Goal: Information Seeking & Learning: Compare options

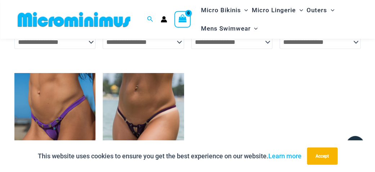
scroll to position [2057, 0]
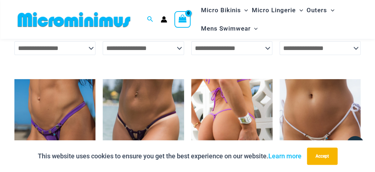
click at [248, 79] on img at bounding box center [231, 140] width 81 height 122
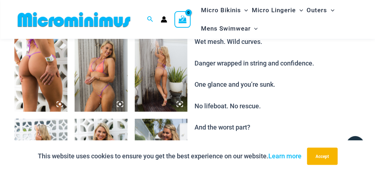
scroll to position [257, 0]
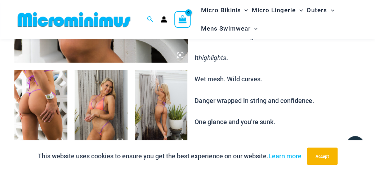
click at [108, 79] on img at bounding box center [101, 109] width 53 height 79
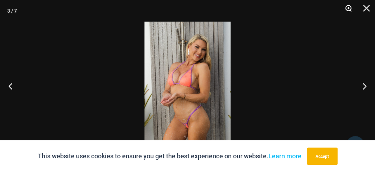
click at [347, 9] on button "Zoom" at bounding box center [346, 11] width 18 height 22
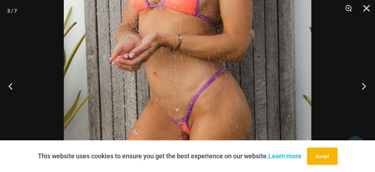
click at [363, 84] on button "Next" at bounding box center [361, 86] width 27 height 36
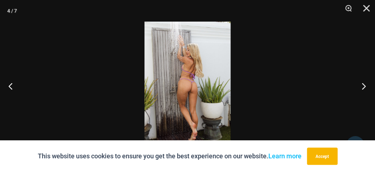
click at [363, 84] on button "Next" at bounding box center [361, 86] width 27 height 36
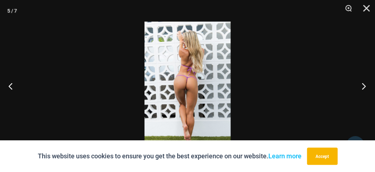
click at [363, 84] on button "Next" at bounding box center [361, 86] width 27 height 36
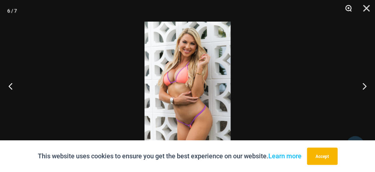
click at [349, 8] on button "Zoom" at bounding box center [346, 11] width 18 height 22
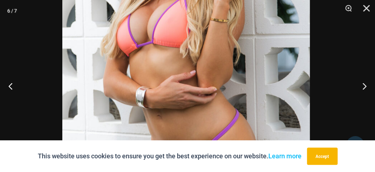
click at [277, 65] on img at bounding box center [186, 55] width 248 height 371
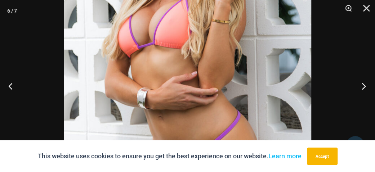
click at [363, 85] on button "Next" at bounding box center [361, 86] width 27 height 36
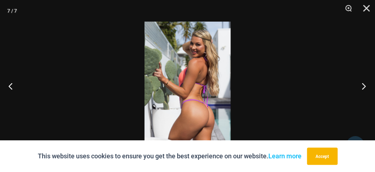
click at [364, 88] on button "Next" at bounding box center [361, 86] width 27 height 36
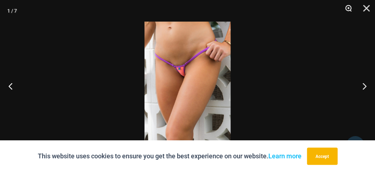
click at [349, 7] on button "Zoom" at bounding box center [346, 11] width 18 height 22
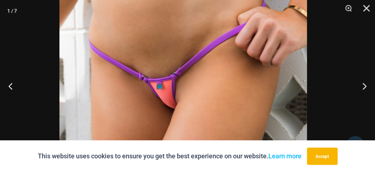
click at [301, 99] on div at bounding box center [187, 86] width 375 height 172
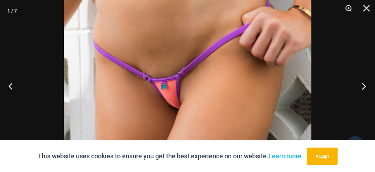
click at [365, 87] on button "Next" at bounding box center [361, 86] width 27 height 36
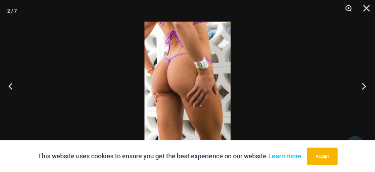
click at [365, 87] on button "Next" at bounding box center [361, 86] width 27 height 36
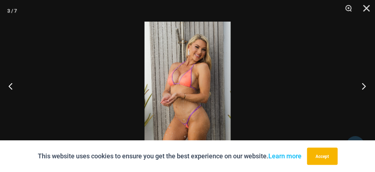
click at [365, 87] on button "Next" at bounding box center [361, 86] width 27 height 36
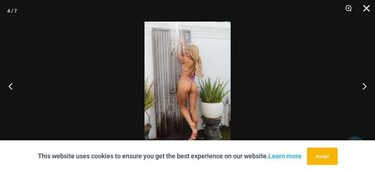
click at [366, 8] on button "Close" at bounding box center [364, 11] width 18 height 22
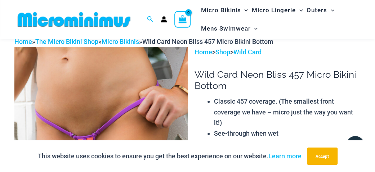
scroll to position [0, 0]
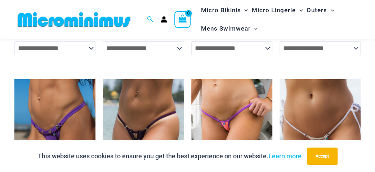
scroll to position [2057, 0]
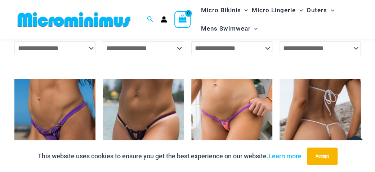
click at [328, 100] on img at bounding box center [320, 140] width 81 height 122
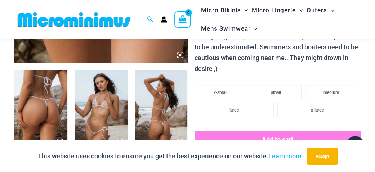
scroll to position [295, 0]
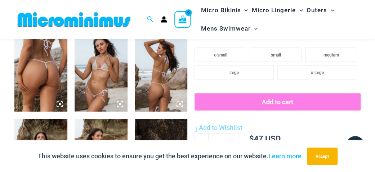
click at [41, 63] on img at bounding box center [40, 71] width 53 height 79
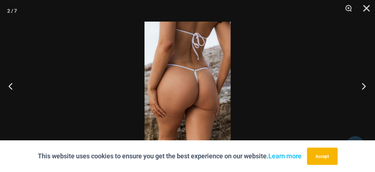
click at [362, 87] on button "Next" at bounding box center [361, 86] width 27 height 36
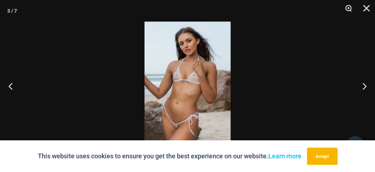
click at [349, 9] on button "Zoom" at bounding box center [346, 11] width 18 height 22
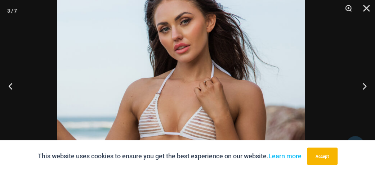
click at [282, 115] on img at bounding box center [181, 150] width 248 height 371
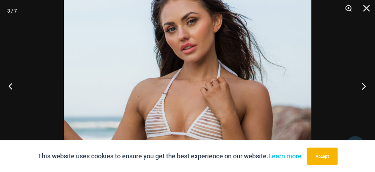
click at [364, 88] on button "Next" at bounding box center [361, 86] width 27 height 36
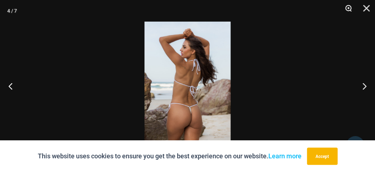
click at [349, 8] on button "Zoom" at bounding box center [346, 11] width 18 height 22
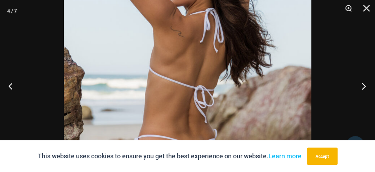
click at [363, 85] on button "Next" at bounding box center [361, 86] width 27 height 36
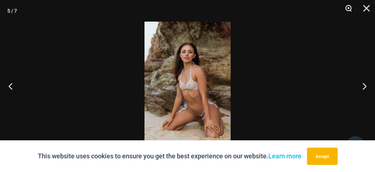
click at [350, 11] on button "Zoom" at bounding box center [346, 11] width 18 height 22
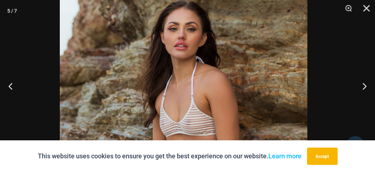
click at [283, 67] on img at bounding box center [184, 126] width 248 height 371
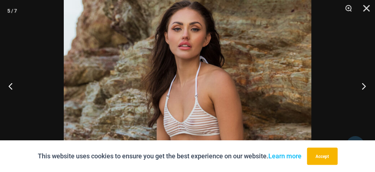
click at [365, 85] on button "Next" at bounding box center [361, 86] width 27 height 36
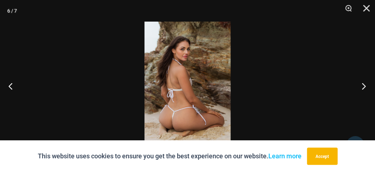
click at [365, 85] on button "Next" at bounding box center [361, 86] width 27 height 36
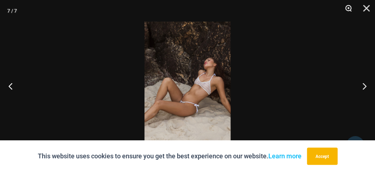
click at [348, 10] on button "Zoom" at bounding box center [346, 11] width 18 height 22
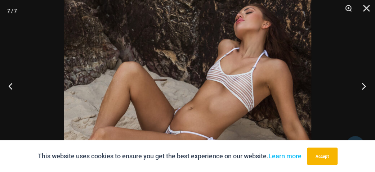
click at [362, 85] on button "Next" at bounding box center [361, 86] width 27 height 36
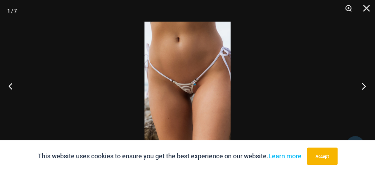
click at [362, 85] on button "Next" at bounding box center [361, 86] width 27 height 36
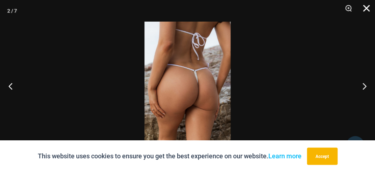
click at [367, 9] on button "Close" at bounding box center [364, 11] width 18 height 22
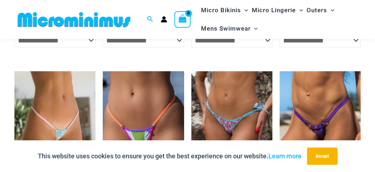
scroll to position [1869, 0]
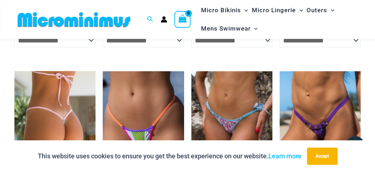
click at [44, 71] on img at bounding box center [54, 132] width 81 height 122
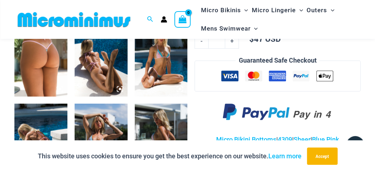
scroll to position [295, 0]
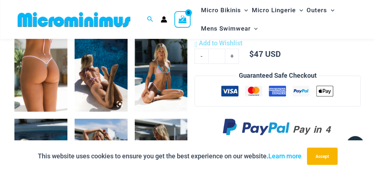
click at [34, 59] on img at bounding box center [40, 71] width 53 height 79
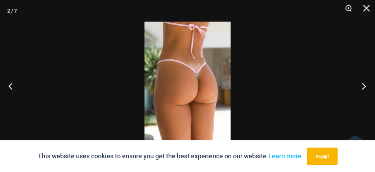
click at [366, 84] on button "Next" at bounding box center [361, 86] width 27 height 36
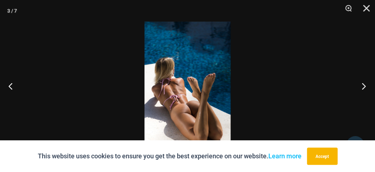
click at [366, 84] on button "Next" at bounding box center [361, 86] width 27 height 36
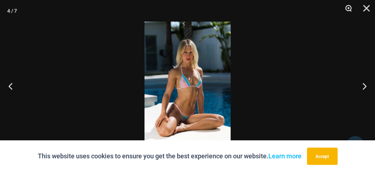
click at [346, 8] on button "Zoom" at bounding box center [346, 11] width 18 height 22
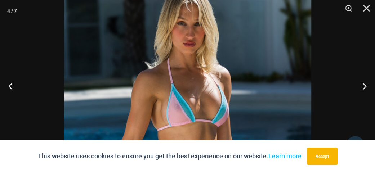
click at [274, 83] on img at bounding box center [188, 120] width 248 height 371
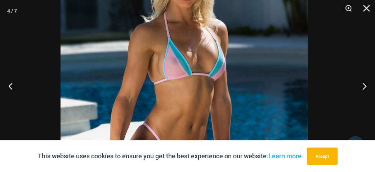
click at [259, 22] on img at bounding box center [185, 74] width 248 height 371
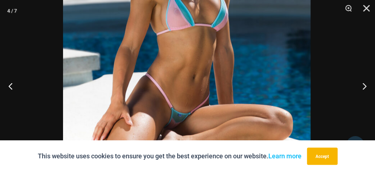
click at [261, 13] on img at bounding box center [187, 24] width 248 height 371
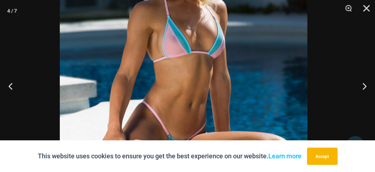
click at [249, 53] on img at bounding box center [184, 52] width 248 height 371
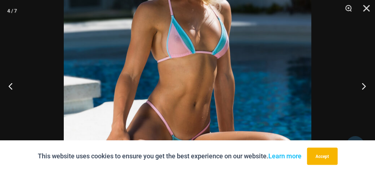
click at [364, 85] on button "Next" at bounding box center [361, 86] width 27 height 36
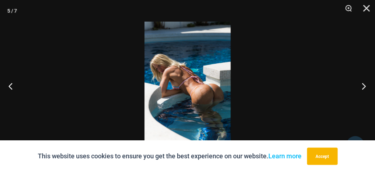
click at [364, 85] on button "Next" at bounding box center [361, 86] width 27 height 36
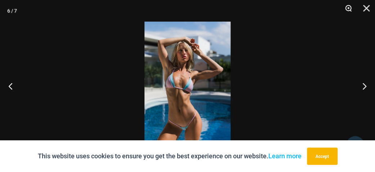
click at [349, 8] on button "Zoom" at bounding box center [346, 11] width 18 height 22
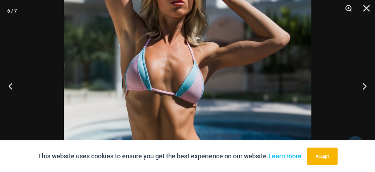
click at [267, 111] on img at bounding box center [188, 85] width 248 height 371
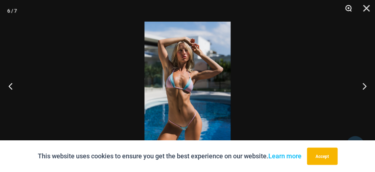
click at [346, 8] on button "Zoom" at bounding box center [346, 11] width 18 height 22
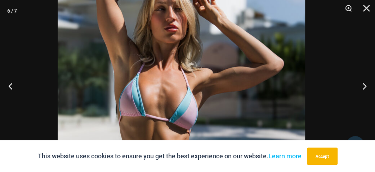
click at [260, 115] on img at bounding box center [182, 111] width 248 height 371
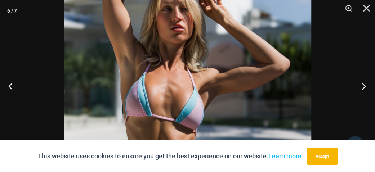
click at [366, 85] on button "Next" at bounding box center [361, 86] width 27 height 36
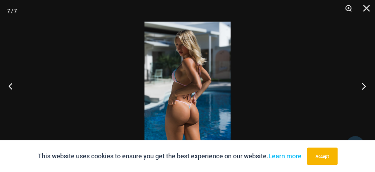
click at [366, 85] on button "Next" at bounding box center [361, 86] width 27 height 36
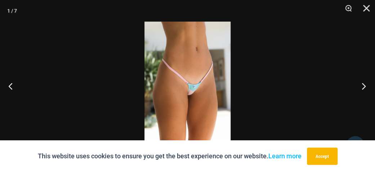
click at [364, 83] on button "Next" at bounding box center [361, 86] width 27 height 36
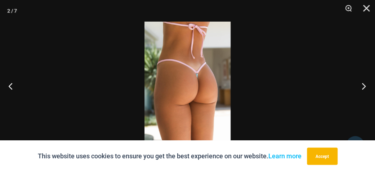
click at [364, 83] on button "Next" at bounding box center [361, 86] width 27 height 36
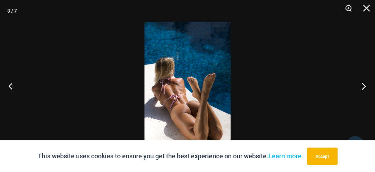
click at [364, 83] on button "Next" at bounding box center [361, 86] width 27 height 36
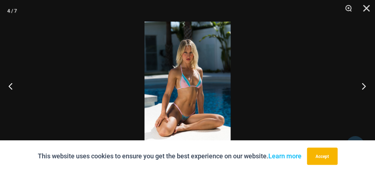
click at [364, 83] on button "Next" at bounding box center [361, 86] width 27 height 36
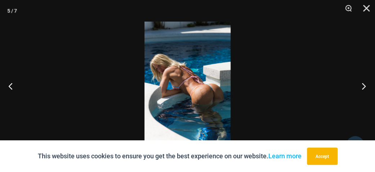
click at [364, 83] on button "Next" at bounding box center [361, 86] width 27 height 36
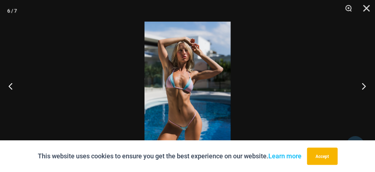
click at [364, 83] on button "Next" at bounding box center [361, 86] width 27 height 36
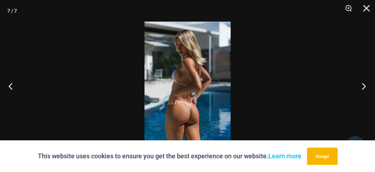
click at [364, 83] on button "Next" at bounding box center [361, 86] width 27 height 36
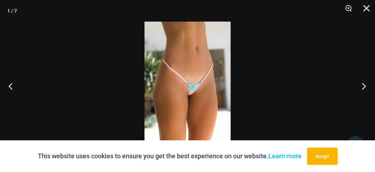
click at [364, 83] on button "Next" at bounding box center [361, 86] width 27 height 36
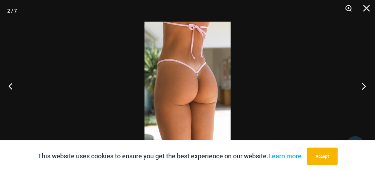
click at [364, 83] on button "Next" at bounding box center [361, 86] width 27 height 36
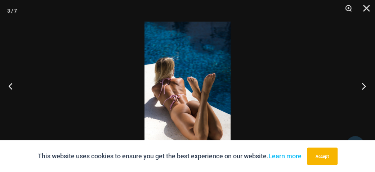
click at [364, 83] on button "Next" at bounding box center [361, 86] width 27 height 36
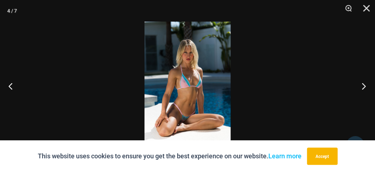
click at [364, 83] on button "Next" at bounding box center [361, 86] width 27 height 36
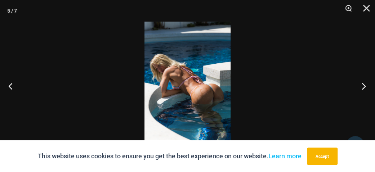
click at [364, 83] on button "Next" at bounding box center [361, 86] width 27 height 36
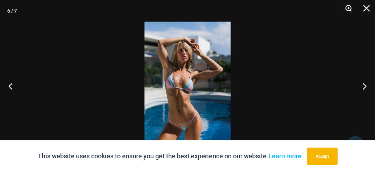
click at [349, 10] on button "Zoom" at bounding box center [346, 11] width 18 height 22
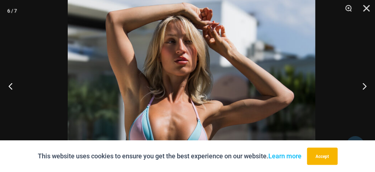
click at [261, 96] on img at bounding box center [192, 144] width 248 height 371
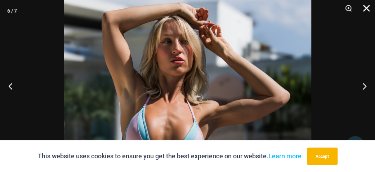
click at [364, 8] on button "Close" at bounding box center [364, 11] width 18 height 22
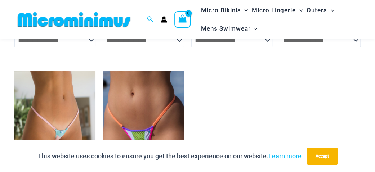
scroll to position [1907, 0]
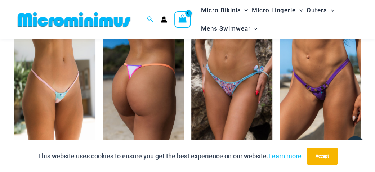
click at [150, 64] on img at bounding box center [143, 95] width 81 height 122
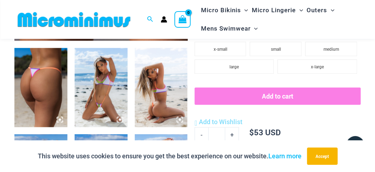
scroll to position [300, 0]
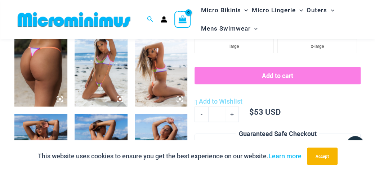
click at [50, 66] on img at bounding box center [40, 66] width 53 height 79
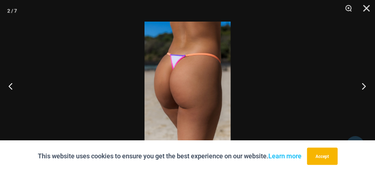
click at [363, 85] on button "Next" at bounding box center [361, 86] width 27 height 36
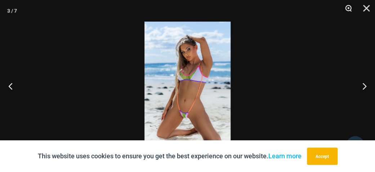
click at [349, 7] on button "Zoom" at bounding box center [346, 11] width 18 height 22
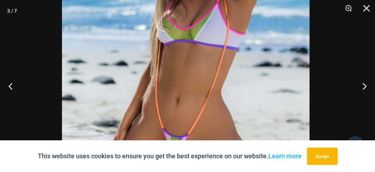
click at [274, 26] on img at bounding box center [186, 58] width 248 height 371
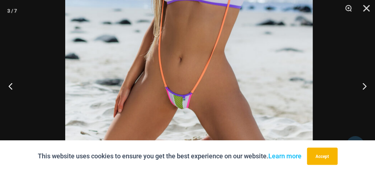
click at [282, 32] on img at bounding box center [189, 17] width 248 height 371
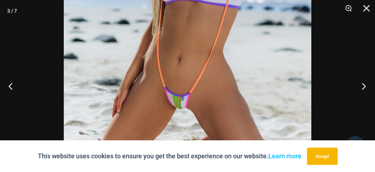
click at [363, 87] on button "Next" at bounding box center [361, 86] width 27 height 36
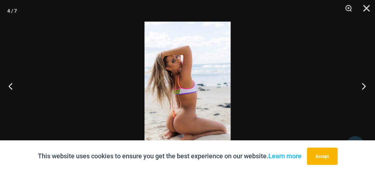
click at [363, 87] on button "Next" at bounding box center [361, 86] width 27 height 36
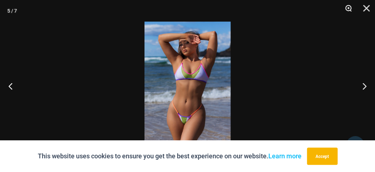
click at [348, 8] on button "Zoom" at bounding box center [346, 11] width 18 height 22
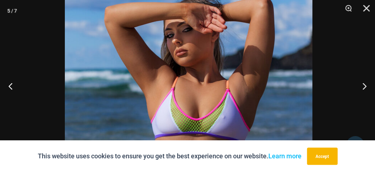
click at [300, 100] on img at bounding box center [189, 154] width 248 height 371
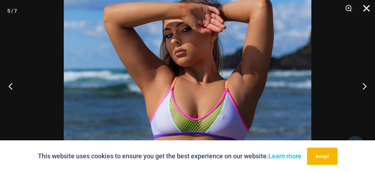
click at [365, 10] on button "Close" at bounding box center [364, 11] width 18 height 22
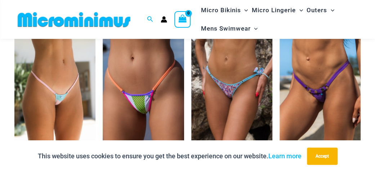
scroll to position [1907, 0]
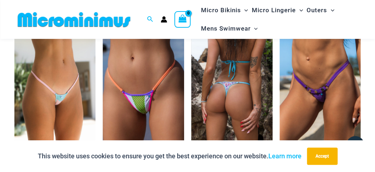
click at [231, 108] on img at bounding box center [231, 97] width 81 height 122
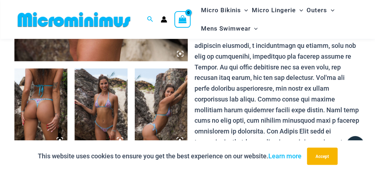
scroll to position [296, 0]
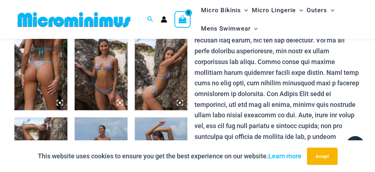
click at [55, 56] on img at bounding box center [40, 70] width 53 height 79
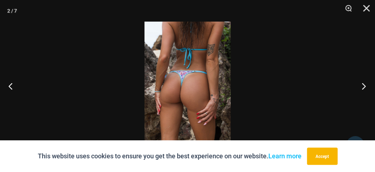
click at [363, 86] on button "Next" at bounding box center [361, 86] width 27 height 36
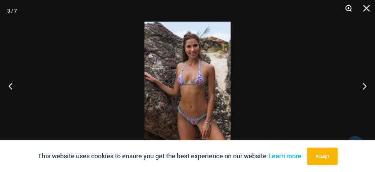
click at [347, 9] on button "Zoom" at bounding box center [346, 11] width 18 height 22
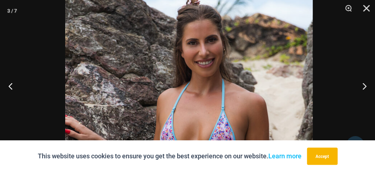
click at [302, 101] on img at bounding box center [189, 155] width 248 height 371
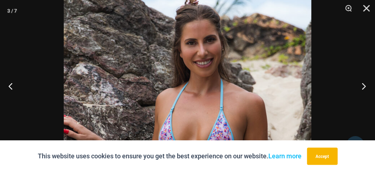
click at [365, 87] on button "Next" at bounding box center [361, 86] width 27 height 36
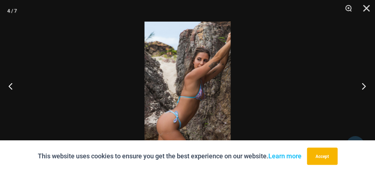
click at [365, 87] on button "Next" at bounding box center [361, 86] width 27 height 36
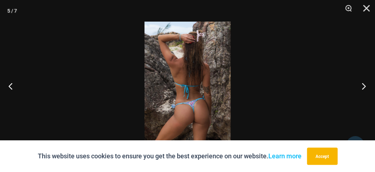
click at [365, 87] on button "Next" at bounding box center [361, 86] width 27 height 36
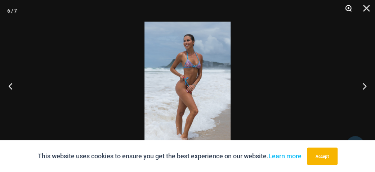
click at [350, 9] on button "Zoom" at bounding box center [346, 11] width 18 height 22
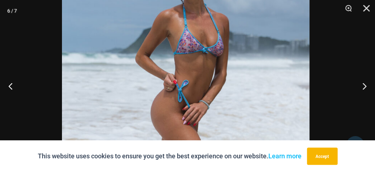
click at [269, 52] on img at bounding box center [186, 106] width 248 height 371
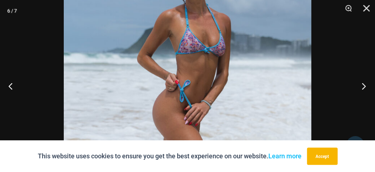
click at [362, 85] on button "Next" at bounding box center [361, 86] width 27 height 36
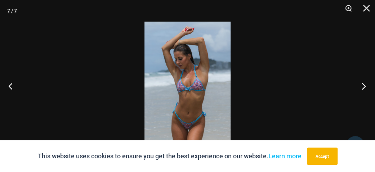
click at [362, 85] on button "Next" at bounding box center [361, 86] width 27 height 36
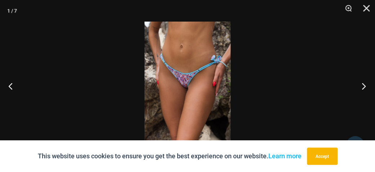
click at [362, 85] on button "Next" at bounding box center [361, 86] width 27 height 36
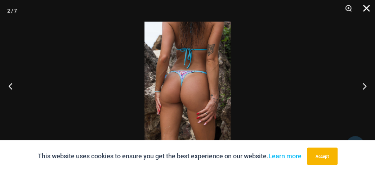
click at [362, 9] on button "Close" at bounding box center [364, 11] width 18 height 22
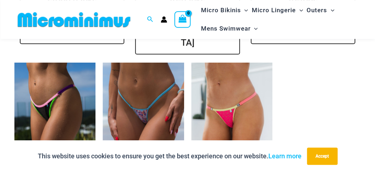
scroll to position [1682, 0]
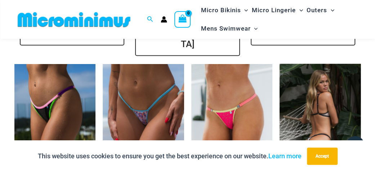
click at [312, 94] on img at bounding box center [320, 125] width 81 height 122
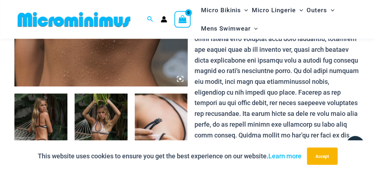
scroll to position [255, 0]
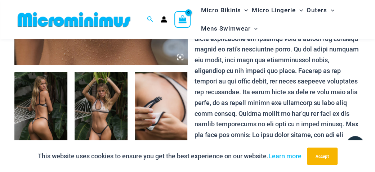
click at [35, 89] on img at bounding box center [40, 111] width 53 height 79
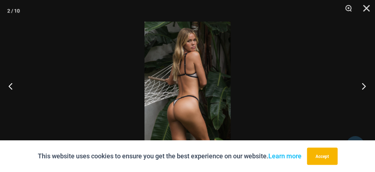
click at [363, 87] on button "Next" at bounding box center [361, 86] width 27 height 36
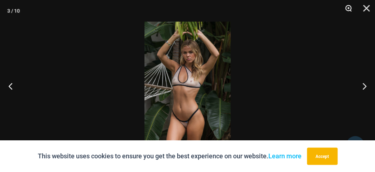
click at [349, 10] on button "Zoom" at bounding box center [346, 11] width 18 height 22
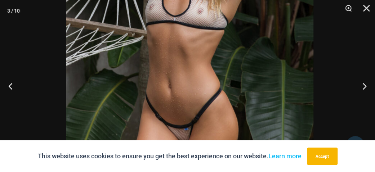
click at [296, 3] on img at bounding box center [190, 24] width 248 height 371
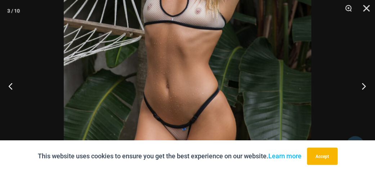
click at [362, 88] on button "Next" at bounding box center [361, 86] width 27 height 36
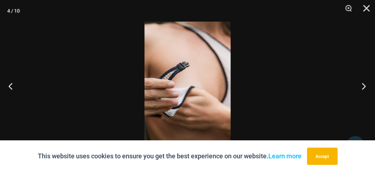
click at [362, 88] on button "Next" at bounding box center [361, 86] width 27 height 36
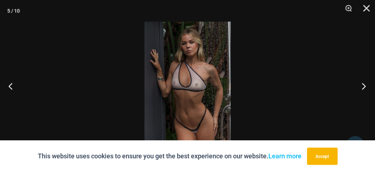
click at [362, 88] on button "Next" at bounding box center [361, 86] width 27 height 36
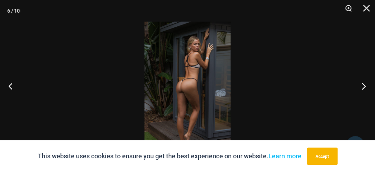
click at [362, 88] on button "Next" at bounding box center [361, 86] width 27 height 36
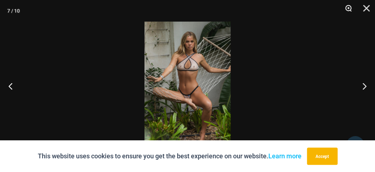
click at [351, 10] on button "Zoom" at bounding box center [346, 11] width 18 height 22
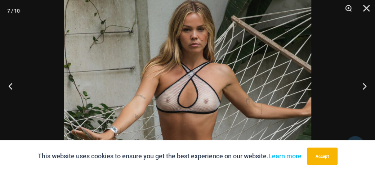
click at [308, 92] on img at bounding box center [188, 157] width 248 height 371
click at [362, 87] on button "Next" at bounding box center [361, 86] width 27 height 36
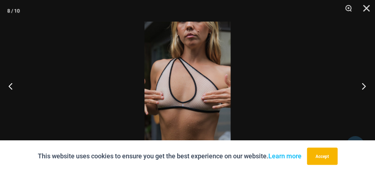
click at [362, 87] on button "Next" at bounding box center [361, 86] width 27 height 36
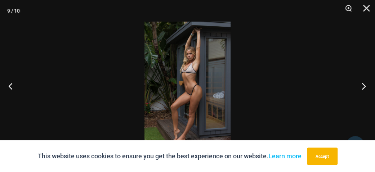
click at [362, 87] on button "Next" at bounding box center [361, 86] width 27 height 36
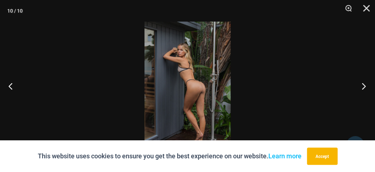
click at [362, 87] on button "Next" at bounding box center [361, 86] width 27 height 36
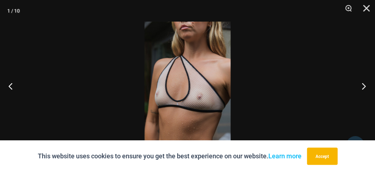
click at [362, 87] on button "Next" at bounding box center [361, 86] width 27 height 36
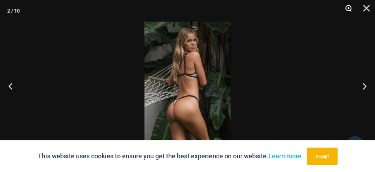
click at [349, 10] on button "Zoom" at bounding box center [346, 11] width 18 height 22
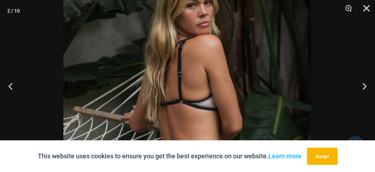
click at [195, 98] on img at bounding box center [187, 134] width 248 height 371
click at [365, 86] on button "Next" at bounding box center [361, 86] width 27 height 36
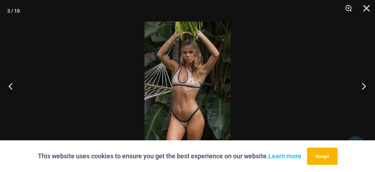
click at [365, 86] on button "Next" at bounding box center [361, 86] width 27 height 36
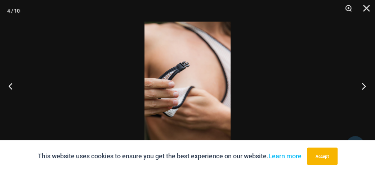
click at [365, 86] on button "Next" at bounding box center [361, 86] width 27 height 36
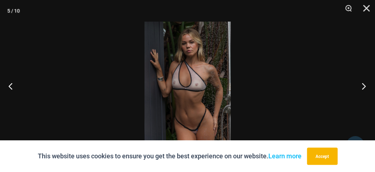
click at [365, 86] on button "Next" at bounding box center [361, 86] width 27 height 36
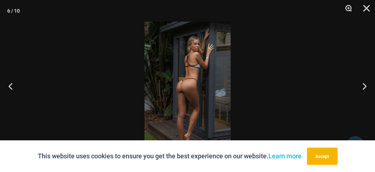
click at [348, 6] on button "Zoom" at bounding box center [346, 11] width 18 height 22
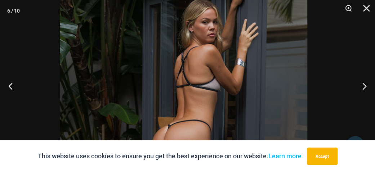
click at [288, 109] on img at bounding box center [184, 142] width 248 height 371
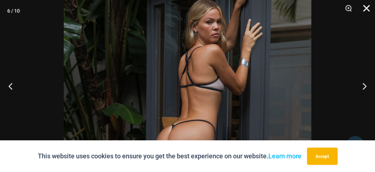
click at [369, 6] on button "Close" at bounding box center [364, 11] width 18 height 22
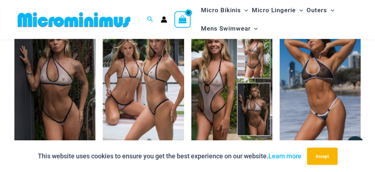
scroll to position [780, 0]
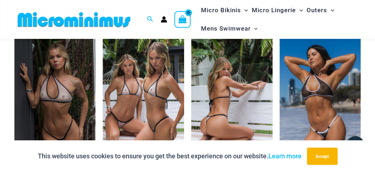
click at [227, 84] on img at bounding box center [231, 98] width 81 height 122
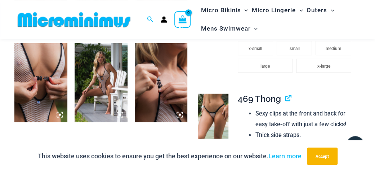
scroll to position [630, 0]
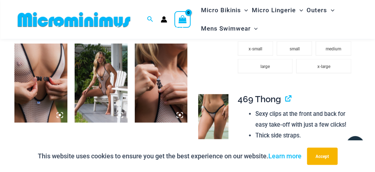
click at [110, 63] on img at bounding box center [101, 83] width 53 height 79
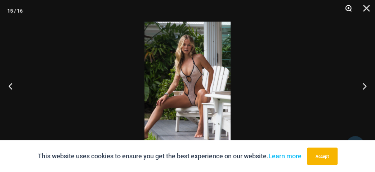
click at [347, 10] on button "Zoom" at bounding box center [346, 11] width 18 height 22
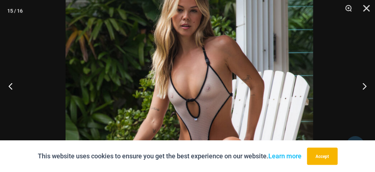
click at [297, 104] on img at bounding box center [190, 128] width 248 height 371
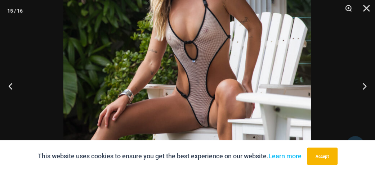
click at [292, 48] on img at bounding box center [187, 70] width 248 height 371
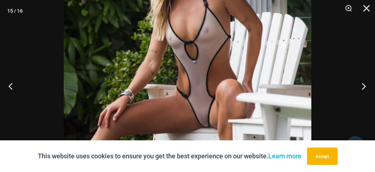
click at [364, 85] on button "Next" at bounding box center [361, 86] width 27 height 36
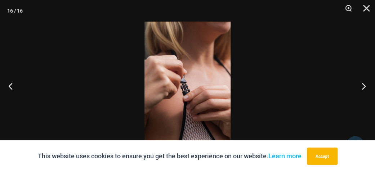
click at [364, 85] on button "Next" at bounding box center [361, 86] width 27 height 36
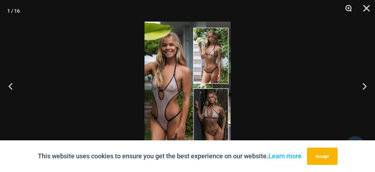
click at [350, 8] on button "Zoom" at bounding box center [346, 11] width 18 height 22
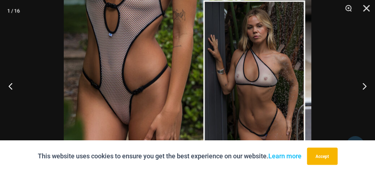
click at [364, 85] on button "Next" at bounding box center [361, 86] width 27 height 36
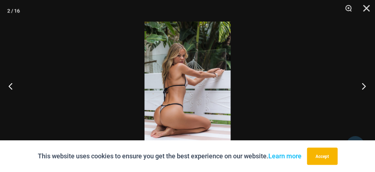
click at [364, 85] on button "Next" at bounding box center [361, 86] width 27 height 36
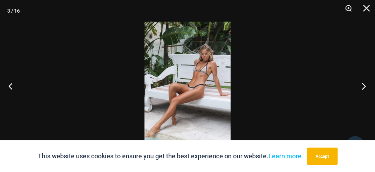
click at [364, 85] on button "Next" at bounding box center [361, 86] width 27 height 36
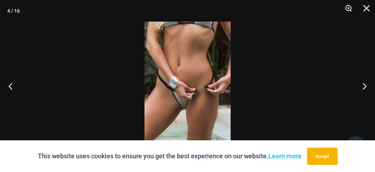
click at [348, 7] on button "Zoom" at bounding box center [346, 11] width 18 height 22
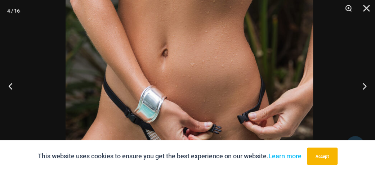
click at [229, 16] on img at bounding box center [190, 115] width 248 height 371
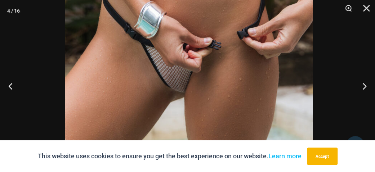
click at [250, 3] on img at bounding box center [189, 31] width 248 height 371
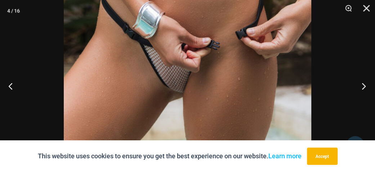
click at [365, 85] on button "Next" at bounding box center [361, 86] width 27 height 36
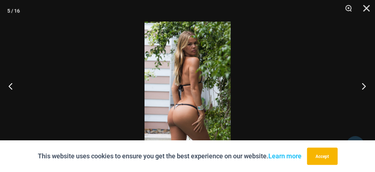
click at [365, 85] on button "Next" at bounding box center [361, 86] width 27 height 36
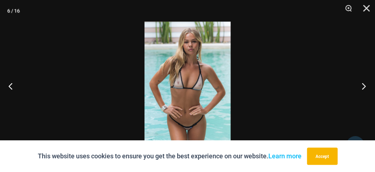
click at [365, 85] on button "Next" at bounding box center [361, 86] width 27 height 36
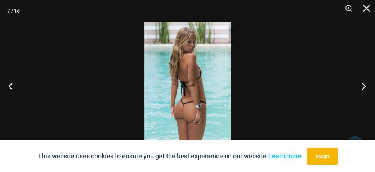
click at [365, 85] on button "Next" at bounding box center [361, 86] width 27 height 36
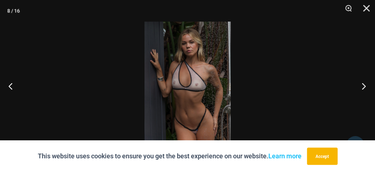
click at [365, 85] on button "Next" at bounding box center [361, 86] width 27 height 36
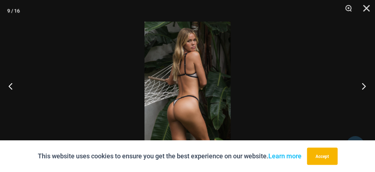
click at [365, 85] on button "Next" at bounding box center [361, 86] width 27 height 36
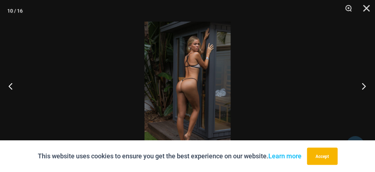
click at [365, 85] on button "Next" at bounding box center [361, 86] width 27 height 36
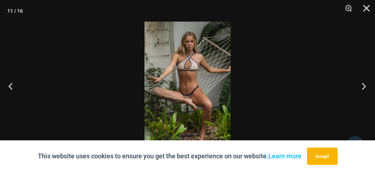
click at [365, 85] on button "Next" at bounding box center [361, 86] width 27 height 36
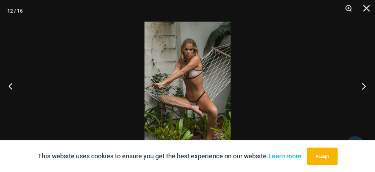
click at [365, 85] on button "Next" at bounding box center [361, 86] width 27 height 36
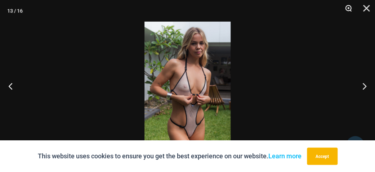
click at [350, 10] on button "Zoom" at bounding box center [346, 11] width 18 height 22
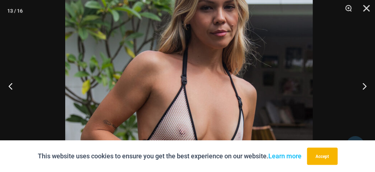
click at [300, 124] on img at bounding box center [189, 129] width 248 height 371
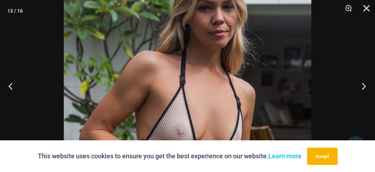
click at [365, 87] on button "Next" at bounding box center [361, 86] width 27 height 36
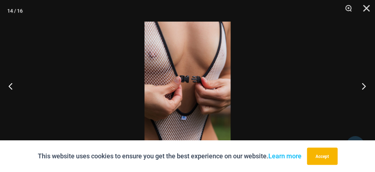
click at [365, 87] on button "Next" at bounding box center [361, 86] width 27 height 36
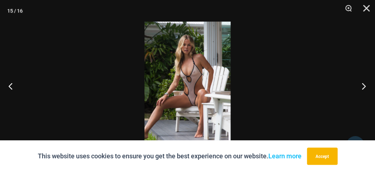
click at [365, 87] on button "Next" at bounding box center [361, 86] width 27 height 36
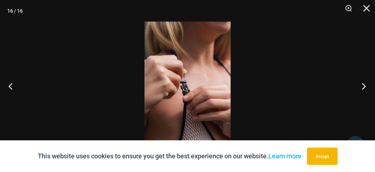
click at [365, 87] on button "Next" at bounding box center [361, 86] width 27 height 36
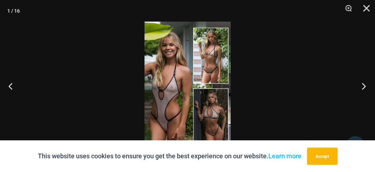
click at [365, 87] on button "Next" at bounding box center [361, 86] width 27 height 36
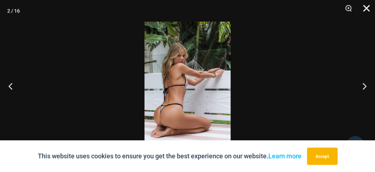
click at [365, 9] on button "Close" at bounding box center [364, 11] width 18 height 22
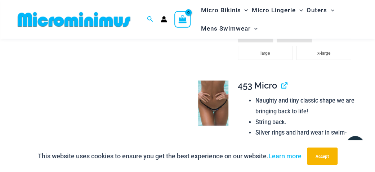
scroll to position [780, 0]
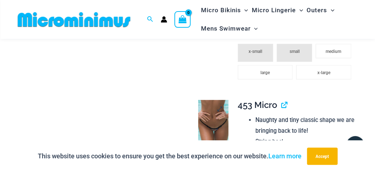
click at [213, 114] on img at bounding box center [213, 122] width 30 height 45
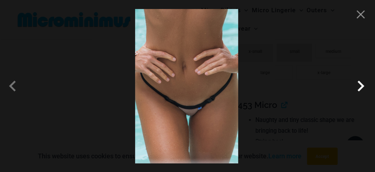
click at [363, 86] on span at bounding box center [361, 86] width 22 height 22
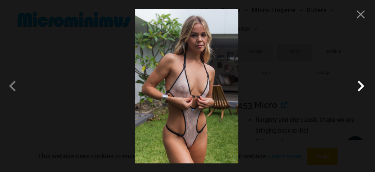
click at [363, 86] on span at bounding box center [361, 86] width 22 height 22
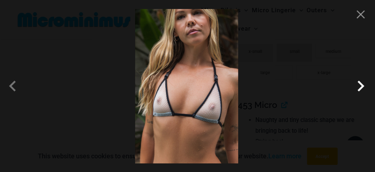
click at [363, 86] on span at bounding box center [361, 86] width 22 height 22
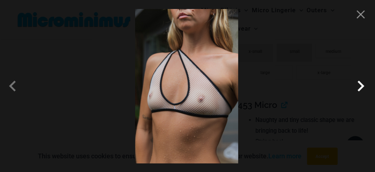
click at [363, 86] on span at bounding box center [361, 86] width 22 height 22
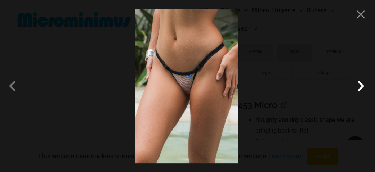
click at [363, 86] on span at bounding box center [361, 86] width 22 height 22
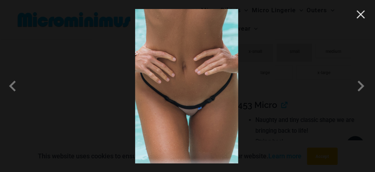
click at [361, 16] on button "Close" at bounding box center [360, 14] width 11 height 11
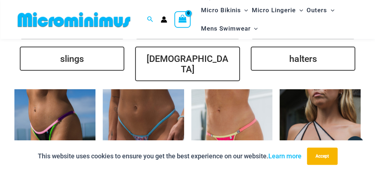
scroll to position [1644, 0]
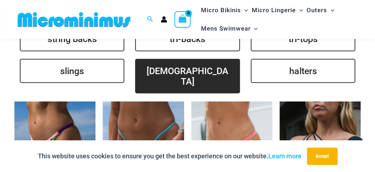
click at [209, 59] on link "[DEMOGRAPHIC_DATA]" at bounding box center [187, 76] width 105 height 35
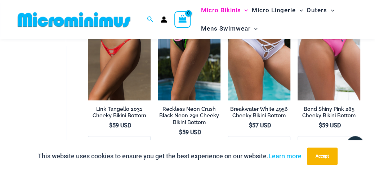
scroll to position [75, 0]
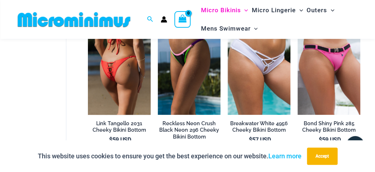
click at [106, 63] on img at bounding box center [119, 68] width 63 height 94
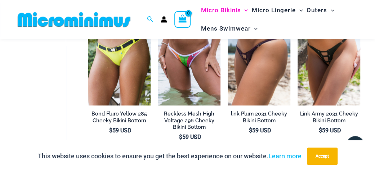
scroll to position [258, 0]
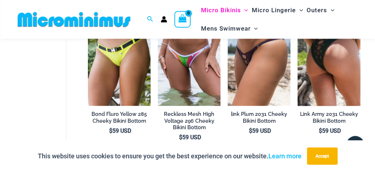
click at [352, 61] on img at bounding box center [329, 59] width 63 height 94
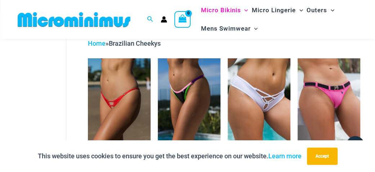
scroll to position [0, 0]
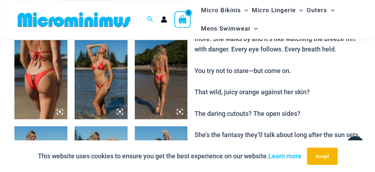
scroll to position [298, 0]
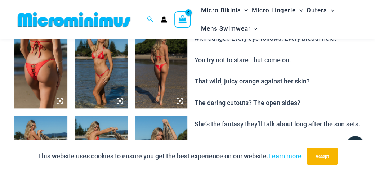
click at [49, 63] on img at bounding box center [40, 68] width 53 height 79
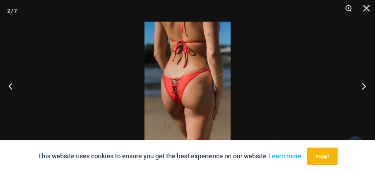
click at [364, 87] on button "Next" at bounding box center [361, 86] width 27 height 36
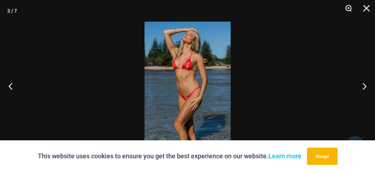
click at [348, 10] on button "Zoom" at bounding box center [346, 11] width 18 height 22
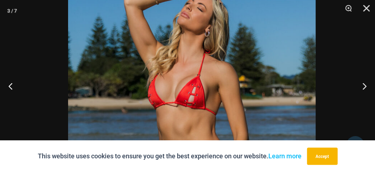
click at [301, 107] on img at bounding box center [192, 154] width 248 height 371
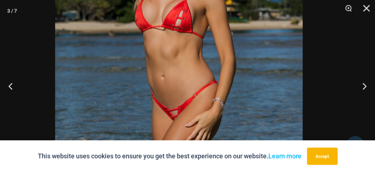
click at [272, 27] on img at bounding box center [179, 78] width 248 height 371
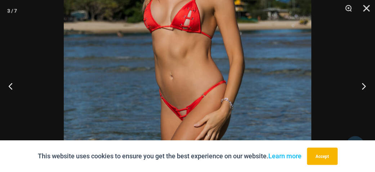
click at [363, 87] on button "Next" at bounding box center [361, 86] width 27 height 36
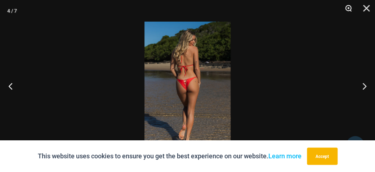
click at [350, 9] on button "Zoom" at bounding box center [346, 11] width 18 height 22
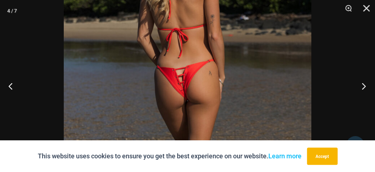
click at [364, 88] on button "Next" at bounding box center [361, 86] width 27 height 36
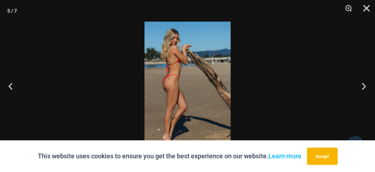
click at [364, 88] on button "Next" at bounding box center [361, 86] width 27 height 36
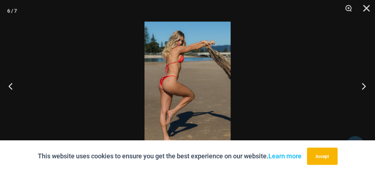
click at [364, 88] on button "Next" at bounding box center [361, 86] width 27 height 36
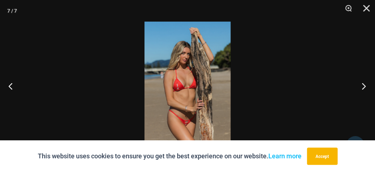
click at [364, 88] on button "Next" at bounding box center [361, 86] width 27 height 36
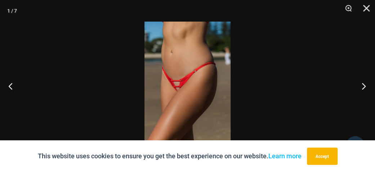
click at [364, 88] on button "Next" at bounding box center [361, 86] width 27 height 36
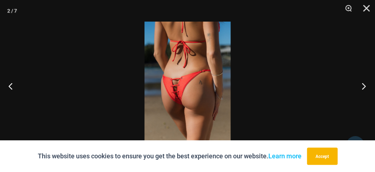
click at [364, 88] on button "Next" at bounding box center [361, 86] width 27 height 36
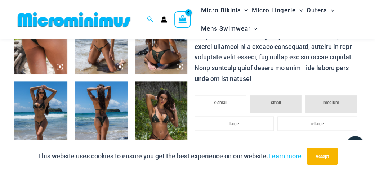
scroll to position [370, 0]
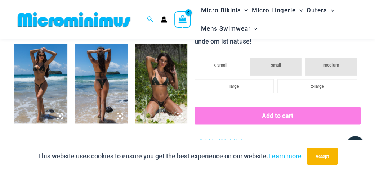
click at [181, 82] on img at bounding box center [161, 83] width 53 height 79
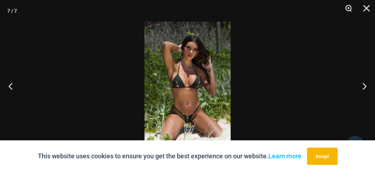
click at [351, 7] on button "Zoom" at bounding box center [346, 11] width 18 height 22
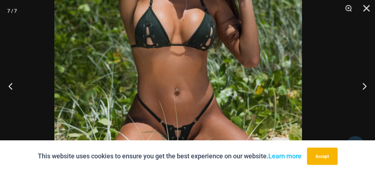
click at [268, 16] on img at bounding box center [178, 41] width 248 height 371
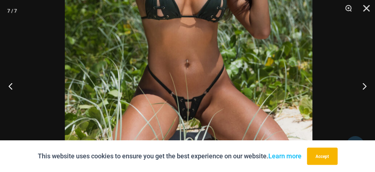
click at [277, 27] on img at bounding box center [189, 13] width 248 height 371
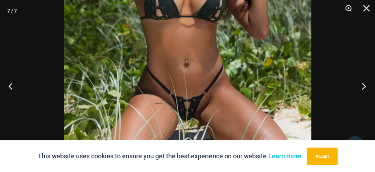
click at [362, 85] on button "Next" at bounding box center [361, 86] width 27 height 36
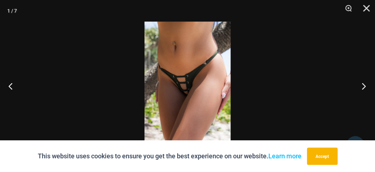
click at [362, 85] on button "Next" at bounding box center [361, 86] width 27 height 36
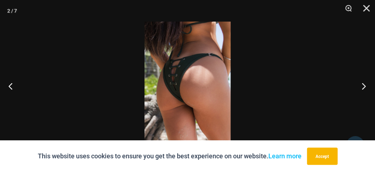
click at [362, 85] on button "Next" at bounding box center [361, 86] width 27 height 36
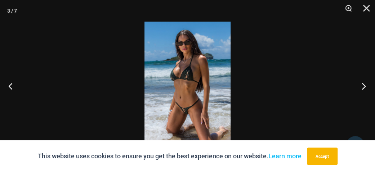
click at [362, 85] on button "Next" at bounding box center [361, 86] width 27 height 36
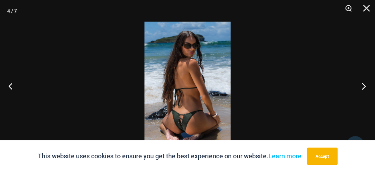
click at [362, 85] on button "Next" at bounding box center [361, 86] width 27 height 36
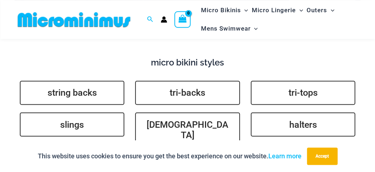
scroll to position [1569, 0]
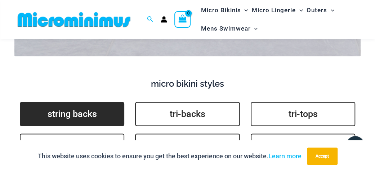
click at [61, 102] on link "string backs" at bounding box center [72, 114] width 105 height 24
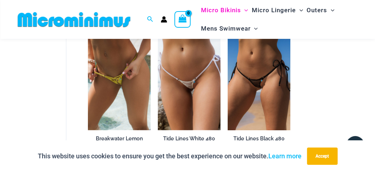
scroll to position [750, 0]
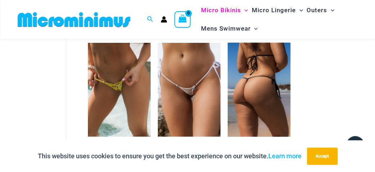
click at [248, 77] on img at bounding box center [259, 90] width 63 height 94
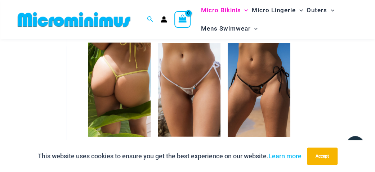
click at [113, 86] on img at bounding box center [119, 90] width 63 height 94
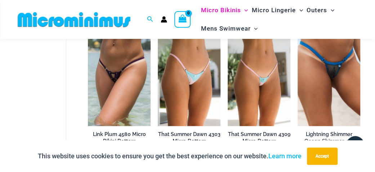
scroll to position [375, 0]
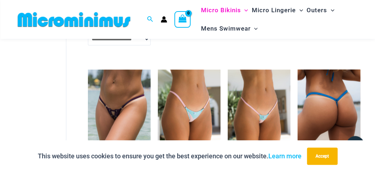
click at [325, 83] on img at bounding box center [329, 117] width 63 height 94
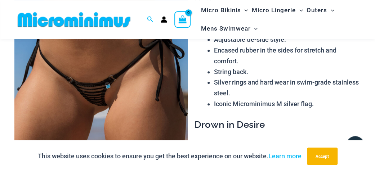
scroll to position [75, 0]
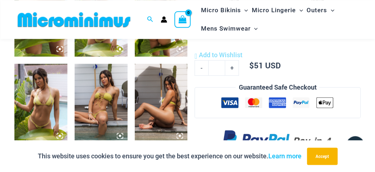
scroll to position [368, 0]
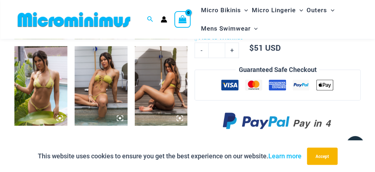
click at [170, 75] on img at bounding box center [161, 85] width 53 height 79
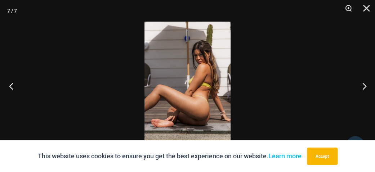
click at [12, 85] on button "Previous" at bounding box center [13, 86] width 27 height 36
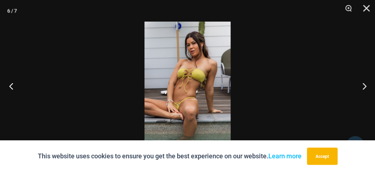
click at [12, 85] on button "Previous" at bounding box center [13, 86] width 27 height 36
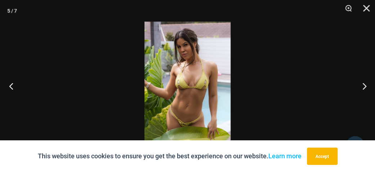
click at [12, 85] on button "Previous" at bounding box center [13, 86] width 27 height 36
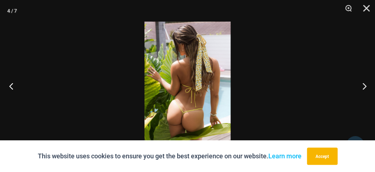
click at [12, 85] on button "Previous" at bounding box center [13, 86] width 27 height 36
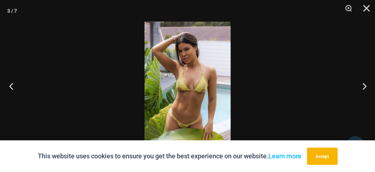
click at [12, 85] on button "Previous" at bounding box center [13, 86] width 27 height 36
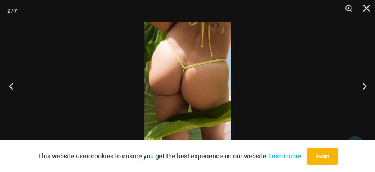
click at [12, 85] on button "Previous" at bounding box center [13, 86] width 27 height 36
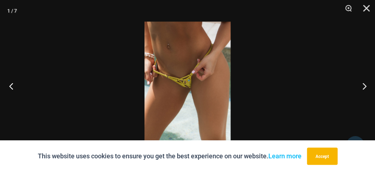
click at [12, 85] on button "Previous" at bounding box center [13, 86] width 27 height 36
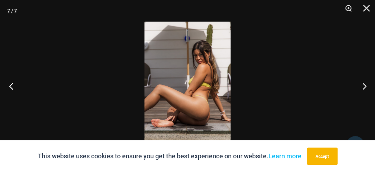
click at [12, 85] on button "Previous" at bounding box center [13, 86] width 27 height 36
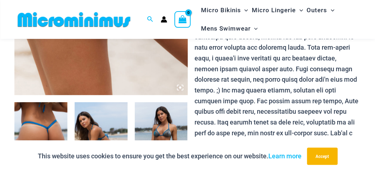
scroll to position [262, 0]
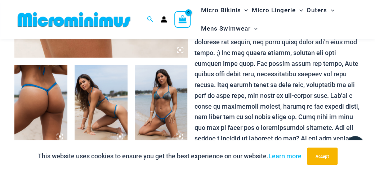
click at [44, 84] on img at bounding box center [40, 104] width 53 height 79
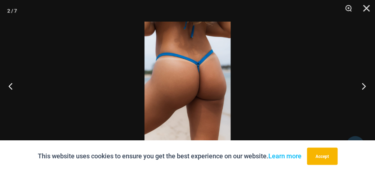
click at [365, 86] on button "Next" at bounding box center [361, 86] width 27 height 36
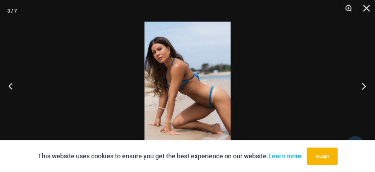
click at [365, 86] on button "Next" at bounding box center [361, 86] width 27 height 36
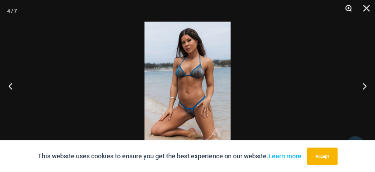
click at [350, 10] on button "Zoom" at bounding box center [346, 11] width 18 height 22
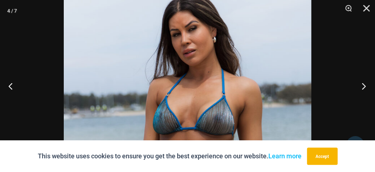
click at [363, 86] on button "Next" at bounding box center [361, 86] width 27 height 36
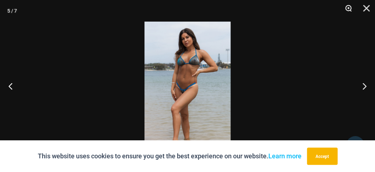
click at [349, 8] on button "Zoom" at bounding box center [346, 11] width 18 height 22
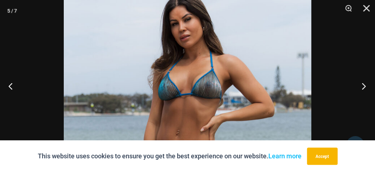
click at [365, 86] on button "Next" at bounding box center [361, 86] width 27 height 36
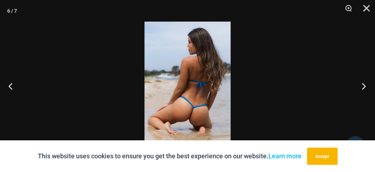
click at [365, 86] on button "Next" at bounding box center [361, 86] width 27 height 36
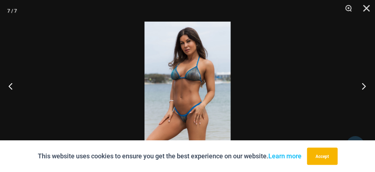
click at [365, 86] on button "Next" at bounding box center [361, 86] width 27 height 36
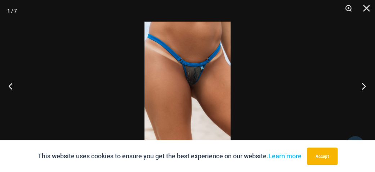
click at [365, 86] on button "Next" at bounding box center [361, 86] width 27 height 36
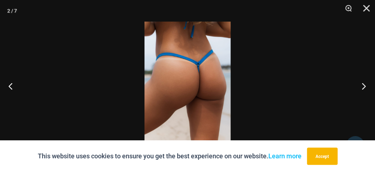
click at [365, 86] on button "Next" at bounding box center [361, 86] width 27 height 36
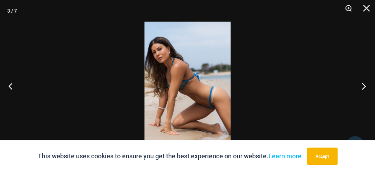
click at [365, 86] on button "Next" at bounding box center [361, 86] width 27 height 36
